Goal: Check status: Check status

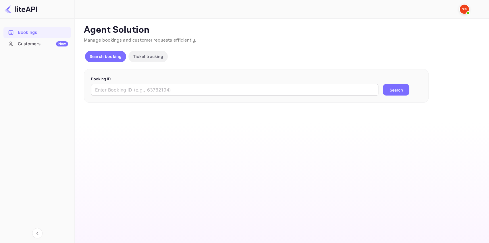
click at [111, 89] on input "text" at bounding box center [234, 89] width 287 height 11
paste input "8633766"
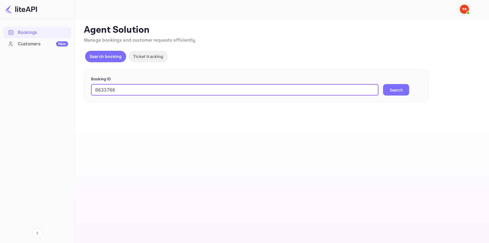
type input "8633766"
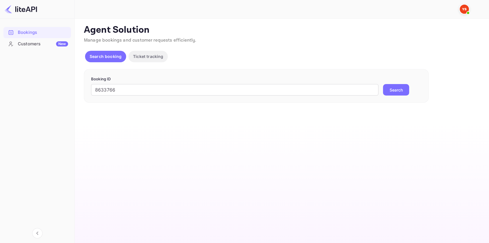
click at [397, 86] on button "Search" at bounding box center [396, 89] width 26 height 11
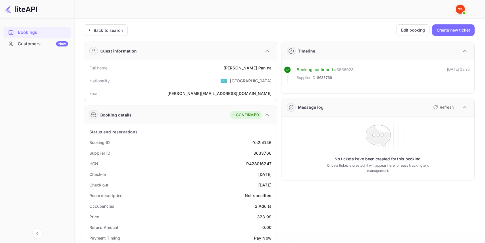
click at [199, 77] on div "Nationality 🇰🇿 [DEMOGRAPHIC_DATA]" at bounding box center [180, 80] width 188 height 15
drag, startPoint x: 245, startPoint y: 165, endPoint x: 276, endPoint y: 165, distance: 31.3
click at [237, 170] on div "Check-in [DATE]" at bounding box center [180, 174] width 188 height 11
click at [107, 32] on div "Back to search" at bounding box center [108, 30] width 29 height 6
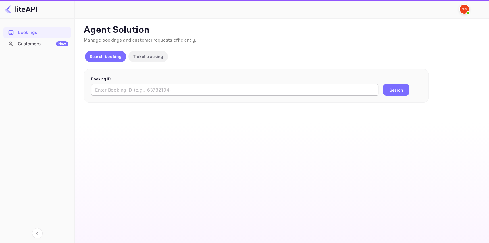
click at [119, 91] on input "text" at bounding box center [234, 89] width 287 height 11
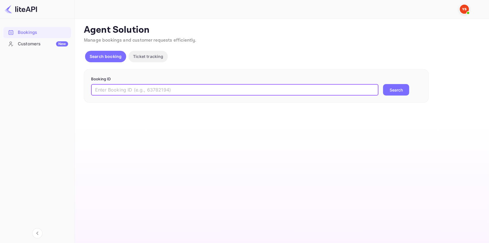
paste input "9097138"
type input "9097138"
click at [393, 91] on button "Search" at bounding box center [396, 89] width 26 height 11
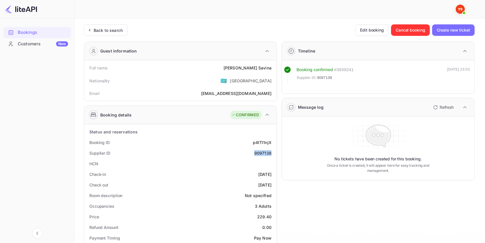
drag, startPoint x: 274, startPoint y: 154, endPoint x: 251, endPoint y: 154, distance: 23.3
copy div "9097138"
drag, startPoint x: 274, startPoint y: 68, endPoint x: 236, endPoint y: 69, distance: 37.9
click at [236, 69] on div "Full name Aleksandra Savina Nationality 🇰🇿 Kazakhstan Email shauroaleksshauro@y…" at bounding box center [180, 80] width 193 height 41
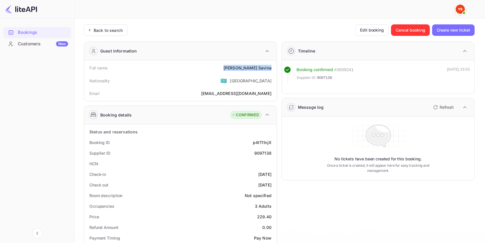
copy div "Aleksandra Savina"
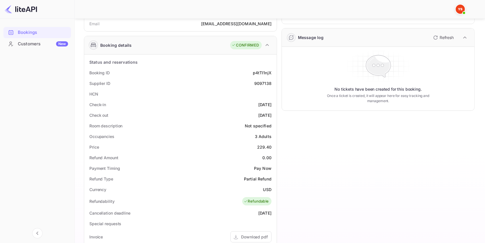
scroll to position [78, 0]
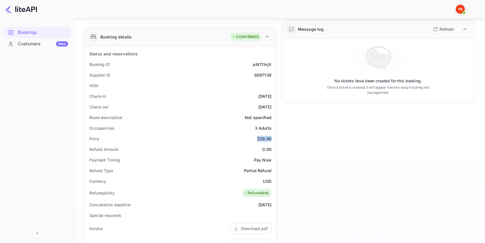
drag, startPoint x: 256, startPoint y: 138, endPoint x: 276, endPoint y: 138, distance: 19.8
click at [276, 138] on div "Status and reservations Booking ID p4tTI1njX Supplier ID 9097138 HCN Check-in 2…" at bounding box center [180, 204] width 193 height 317
copy div "229.40"
drag, startPoint x: 272, startPoint y: 181, endPoint x: 255, endPoint y: 181, distance: 16.1
click at [255, 181] on div "Currency USD" at bounding box center [180, 181] width 188 height 11
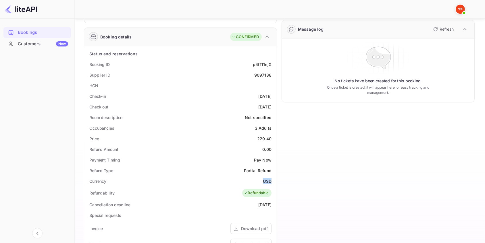
copy div "USD"
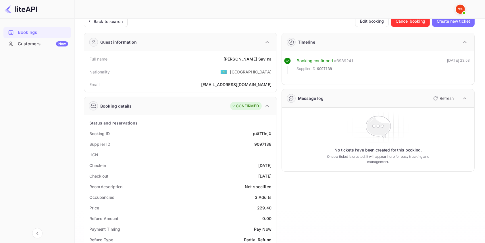
scroll to position [0, 0]
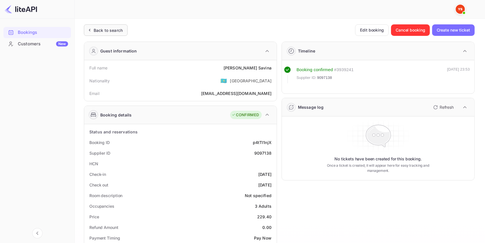
click at [115, 29] on div "Back to search" at bounding box center [108, 30] width 29 height 6
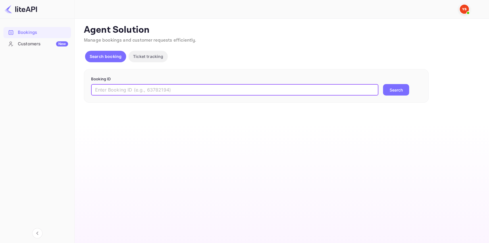
click at [124, 92] on input "text" at bounding box center [234, 89] width 287 height 11
paste input "8944465"
type input "8944465"
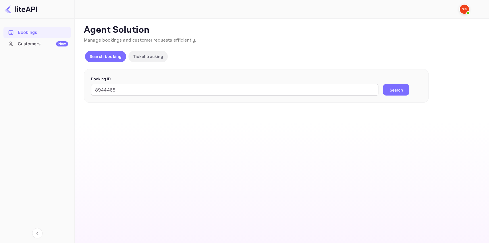
click at [381, 89] on div "8944465 ​ Search" at bounding box center [256, 89] width 330 height 11
click at [394, 89] on button "Search" at bounding box center [396, 89] width 26 height 11
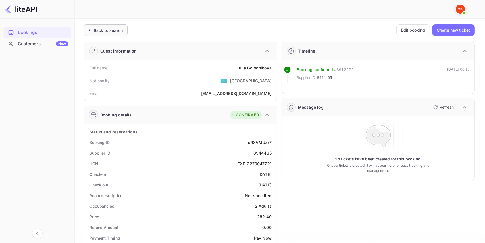
click at [110, 31] on div "Back to search" at bounding box center [108, 30] width 29 height 6
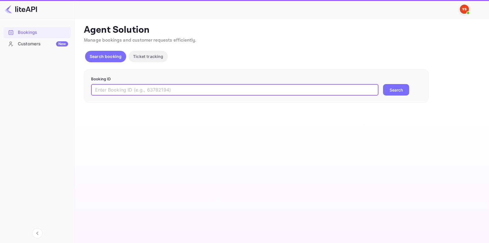
drag, startPoint x: 155, startPoint y: 92, endPoint x: 159, endPoint y: 92, distance: 3.4
click at [155, 92] on input "text" at bounding box center [234, 89] width 287 height 11
paste input "8701303"
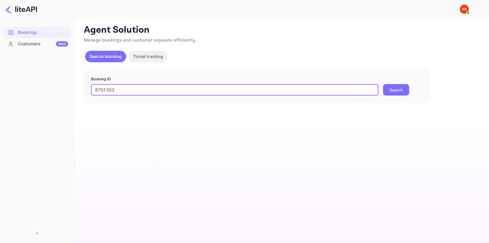
type input "8701303"
click at [402, 91] on button "Search" at bounding box center [396, 89] width 26 height 11
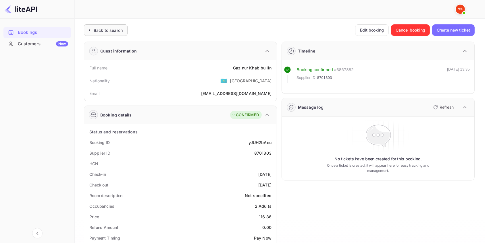
click at [110, 28] on div "Back to search" at bounding box center [108, 30] width 29 height 6
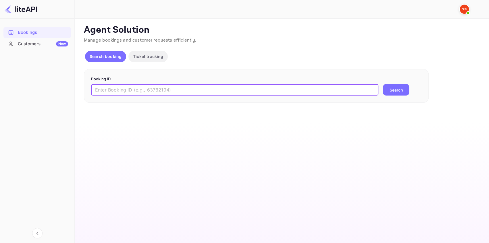
click at [129, 84] on input "text" at bounding box center [234, 89] width 287 height 11
paste input "8887177"
type input "8887177"
click at [390, 87] on button "Search" at bounding box center [396, 89] width 26 height 11
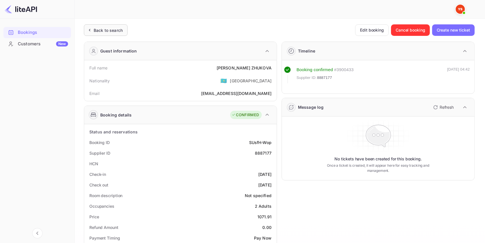
click at [105, 27] on div "Back to search" at bounding box center [108, 30] width 29 height 6
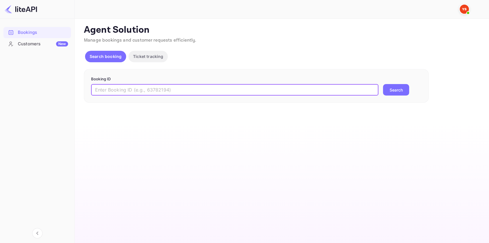
click at [143, 90] on input "text" at bounding box center [234, 89] width 287 height 11
paste input "8887177"
type input "8887177"
click at [393, 83] on form "Booking ID 8887177 ​ Search" at bounding box center [256, 86] width 330 height 20
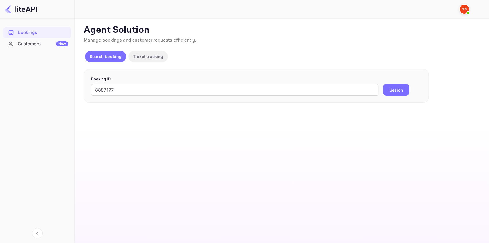
click at [392, 86] on button "Search" at bounding box center [396, 89] width 26 height 11
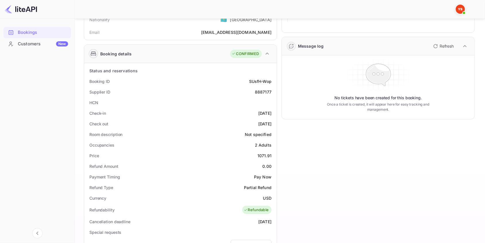
scroll to position [78, 0]
